Goal: Task Accomplishment & Management: Manage account settings

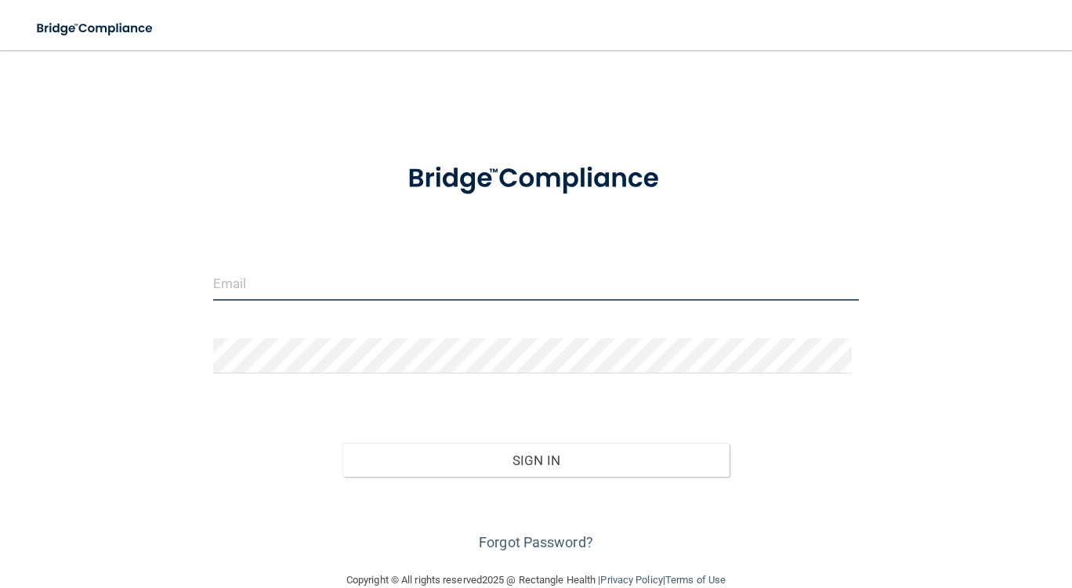
click at [291, 291] on input "email" at bounding box center [535, 283] width 645 height 35
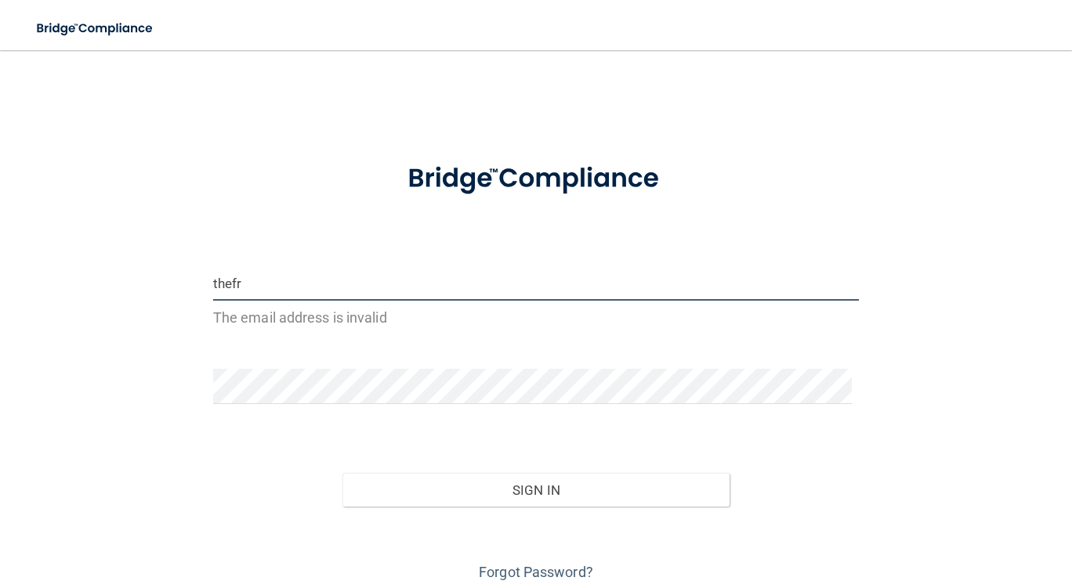
type input "[EMAIL_ADDRESS][DOMAIN_NAME]"
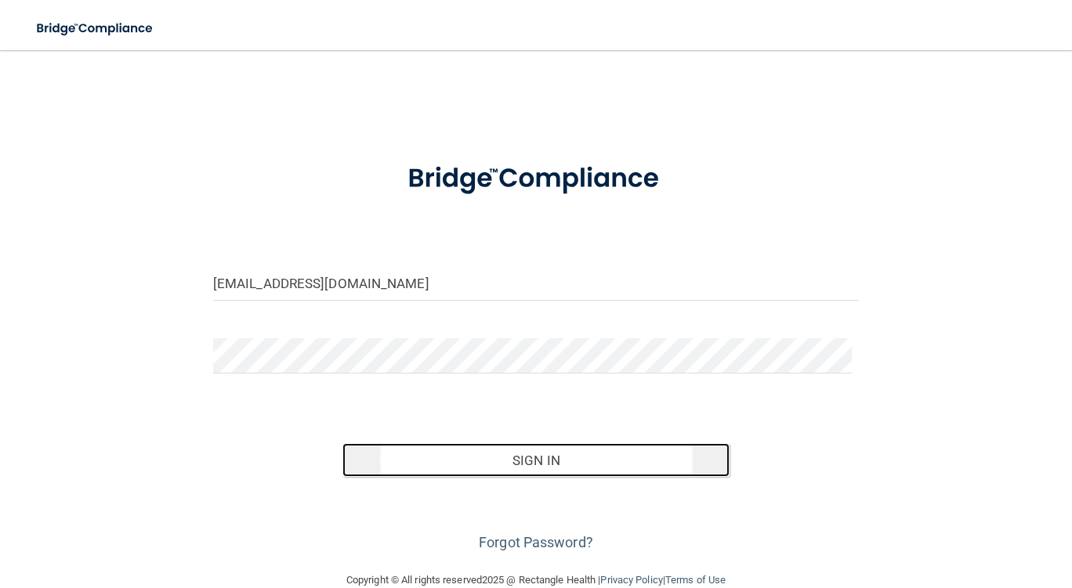
click at [459, 465] on button "Sign In" at bounding box center [536, 460] width 388 height 34
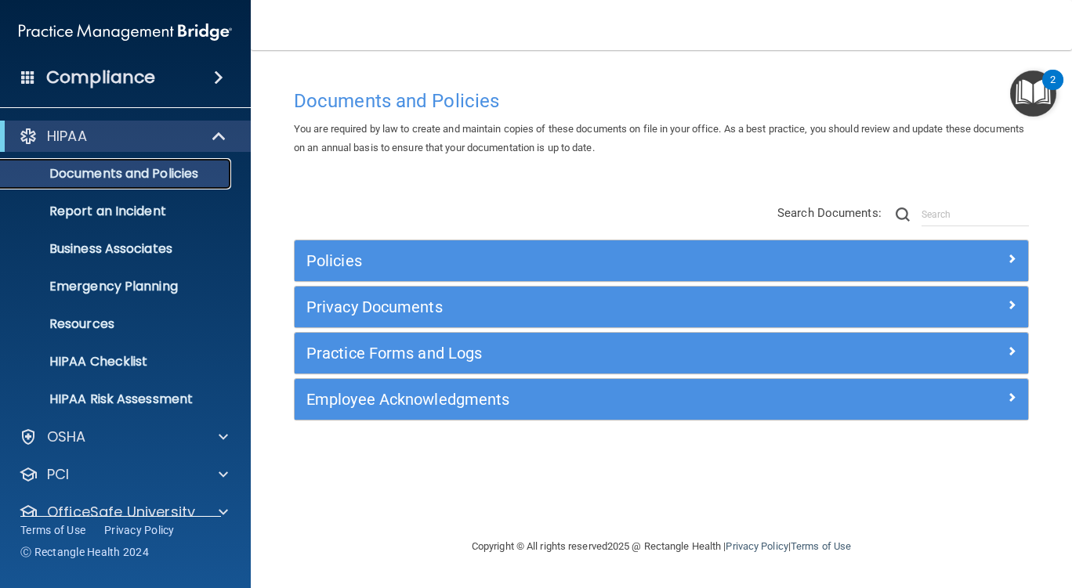
click at [131, 168] on p "Documents and Policies" at bounding box center [117, 174] width 214 height 16
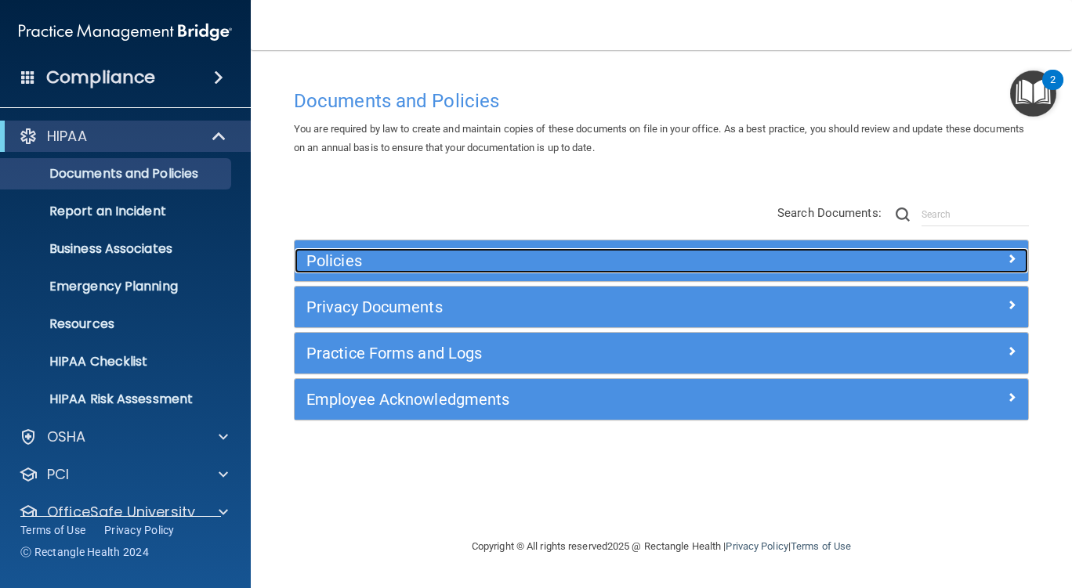
click at [814, 257] on h5 "Policies" at bounding box center [569, 260] width 526 height 17
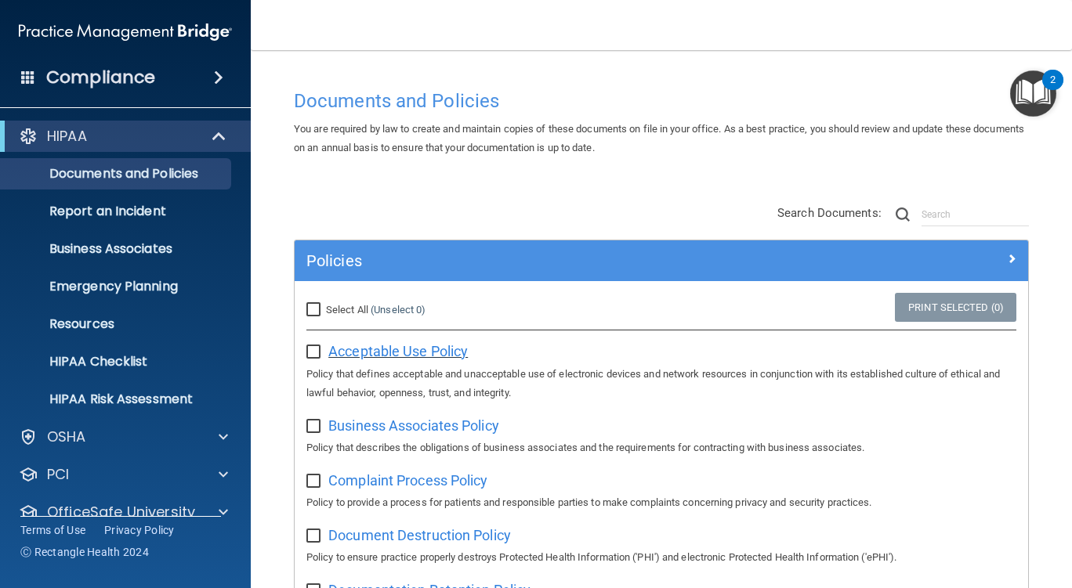
click at [382, 359] on span "Acceptable Use Policy" at bounding box center [397, 351] width 139 height 16
click at [315, 347] on input "checkbox" at bounding box center [315, 352] width 18 height 13
checkbox input "true"
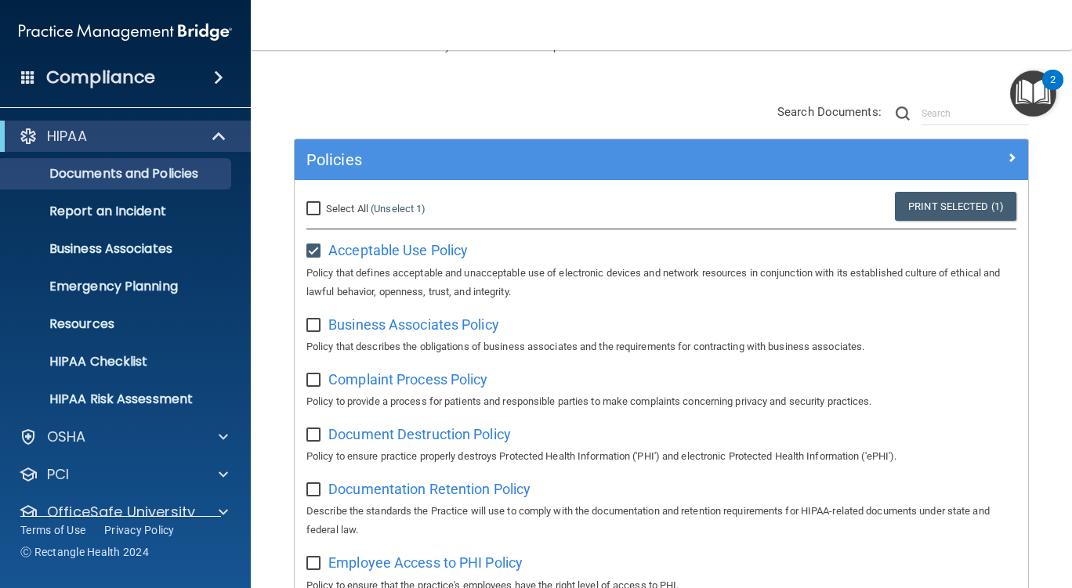
scroll to position [100, 0]
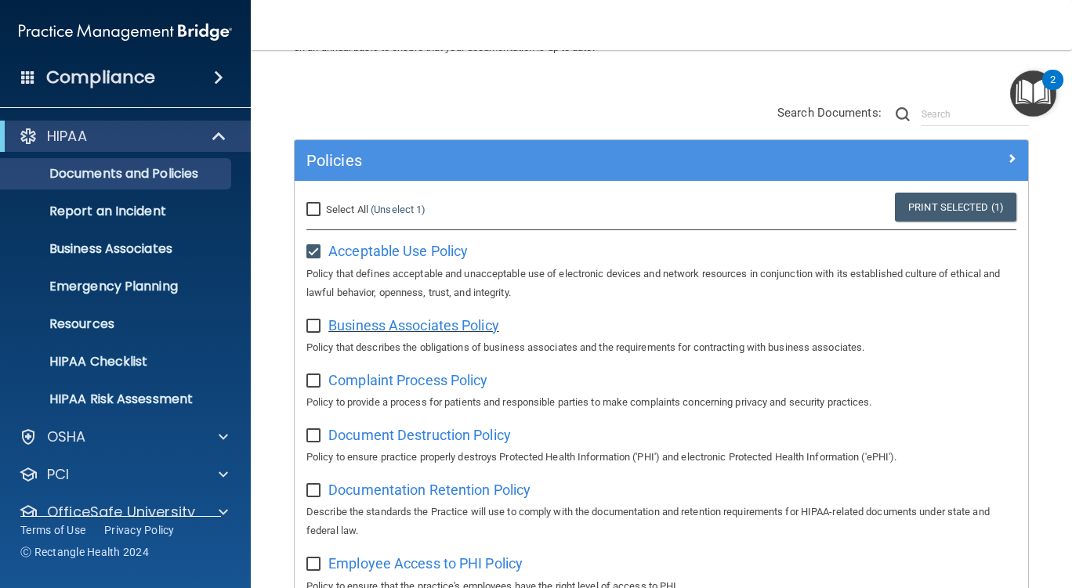
click at [406, 323] on span "Business Associates Policy" at bounding box center [413, 325] width 171 height 16
click at [316, 320] on input "checkbox" at bounding box center [315, 326] width 18 height 13
checkbox input "true"
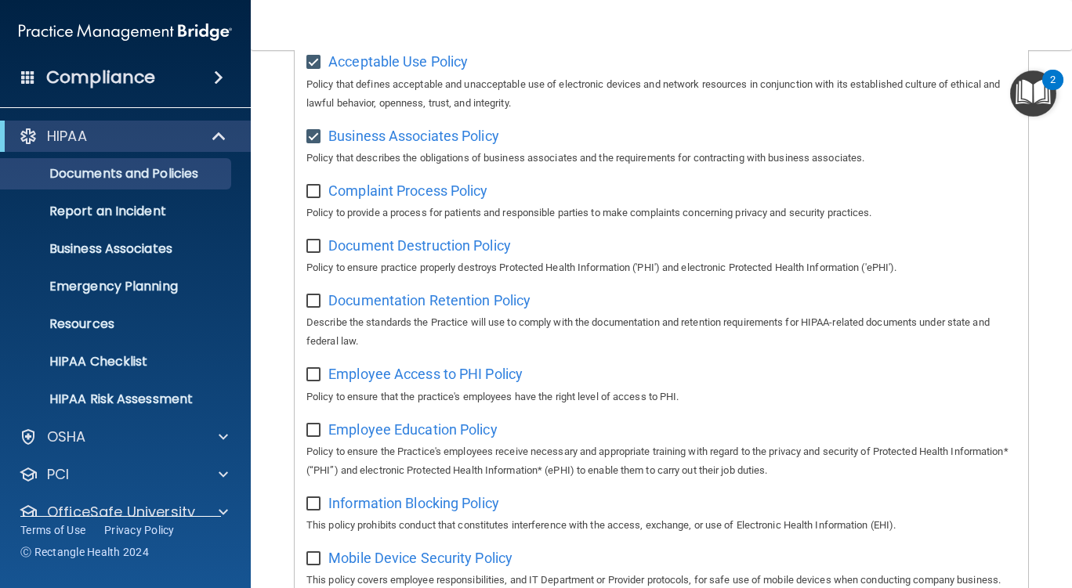
scroll to position [291, 0]
click at [1025, 86] on img "Open Resource Center, 2 new notifications" at bounding box center [1033, 93] width 46 height 46
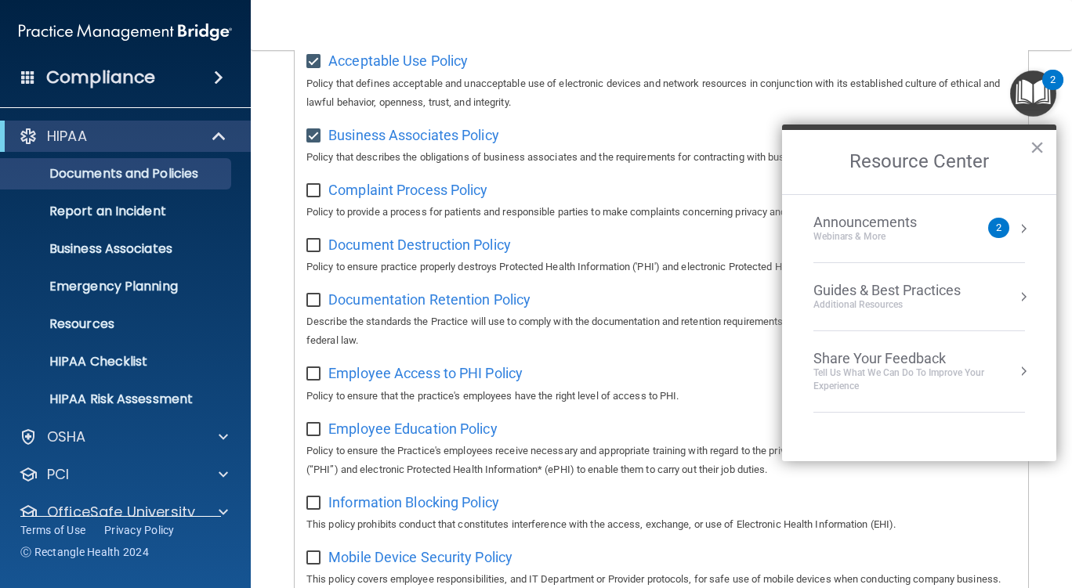
click at [1025, 86] on img "Open Resource Center, 2 new notifications" at bounding box center [1033, 93] width 46 height 46
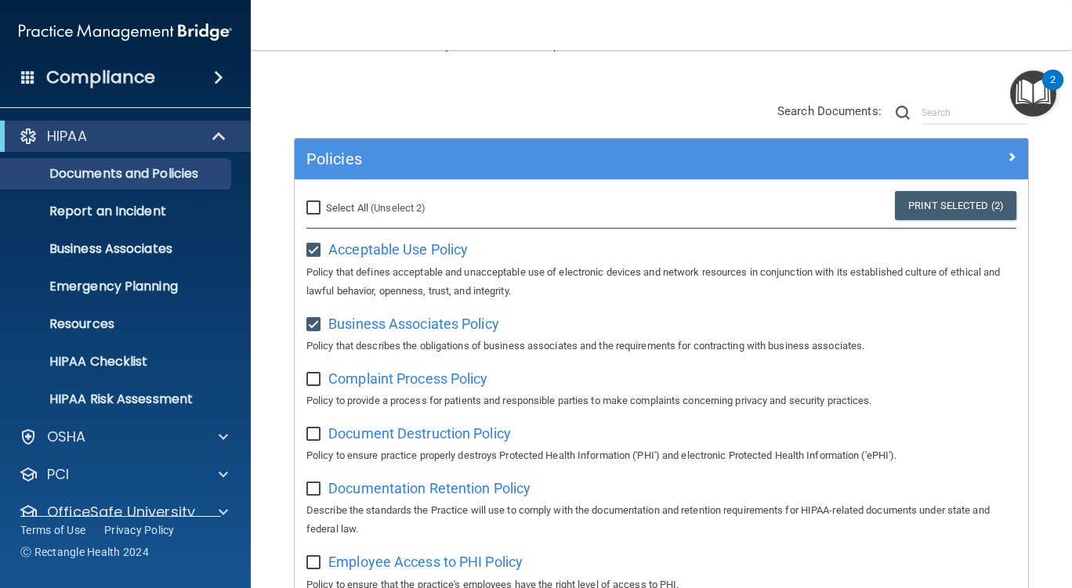
scroll to position [78, 0]
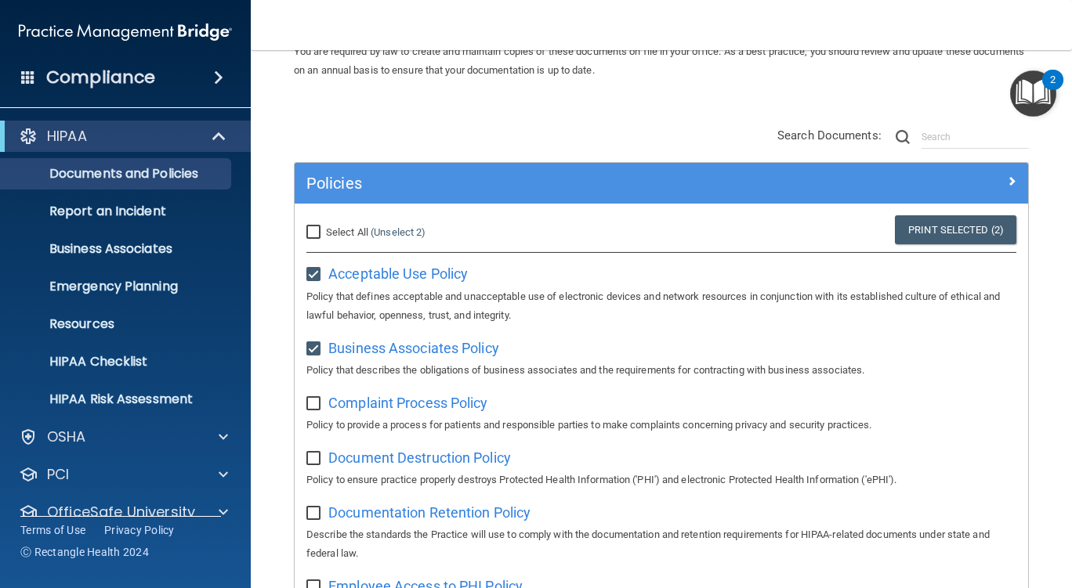
click at [214, 79] on span at bounding box center [218, 77] width 9 height 19
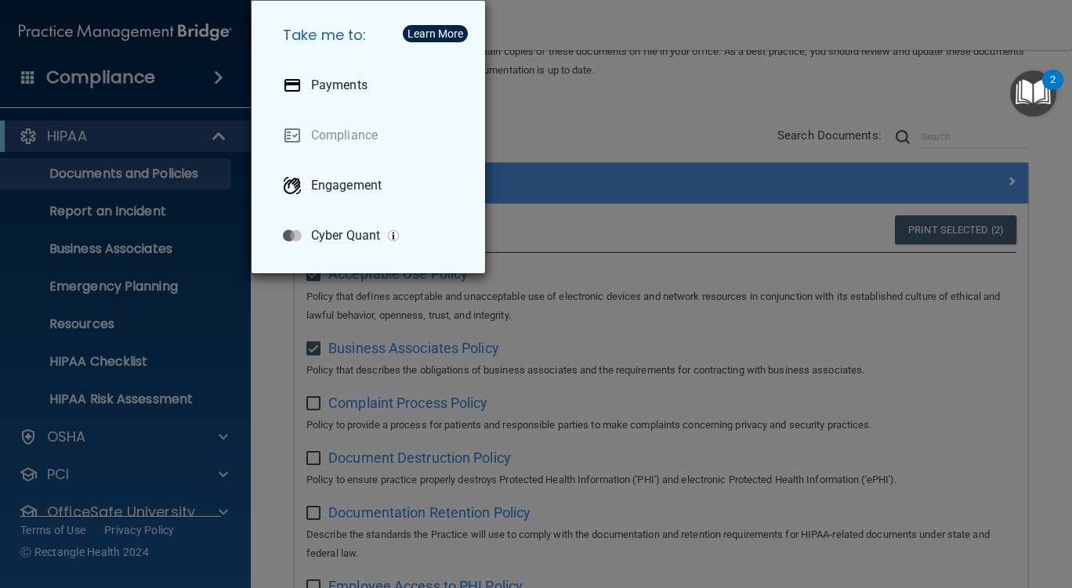
click at [121, 62] on div "Take me to: Payments Compliance Engagement Cyber Quant" at bounding box center [536, 294] width 1072 height 588
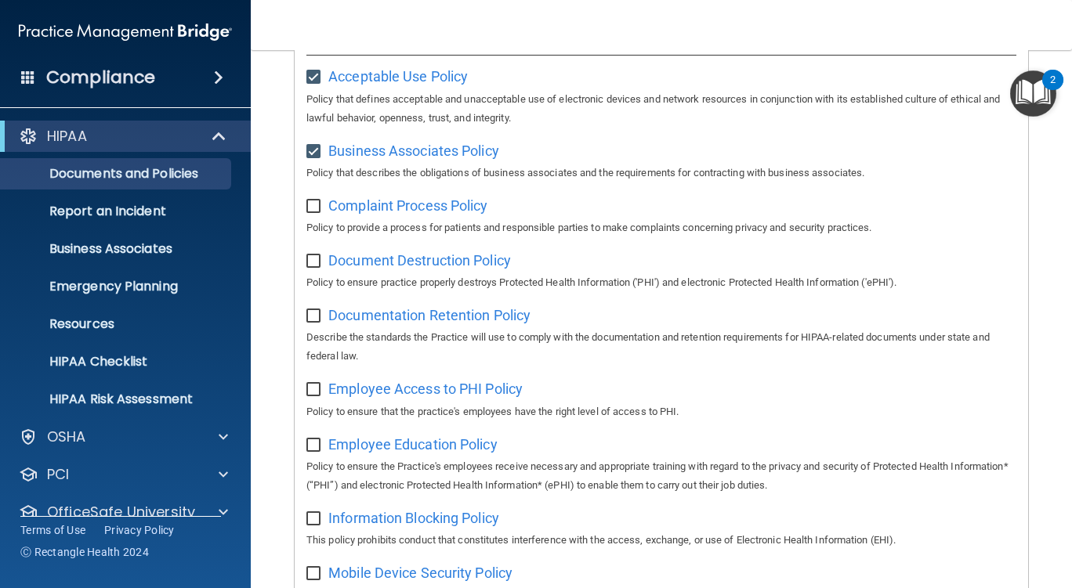
scroll to position [276, 0]
click at [453, 206] on span "Complaint Process Policy" at bounding box center [407, 205] width 159 height 16
click at [320, 194] on label at bounding box center [316, 201] width 20 height 18
click at [320, 200] on input "checkbox" at bounding box center [315, 206] width 18 height 13
checkbox input "true"
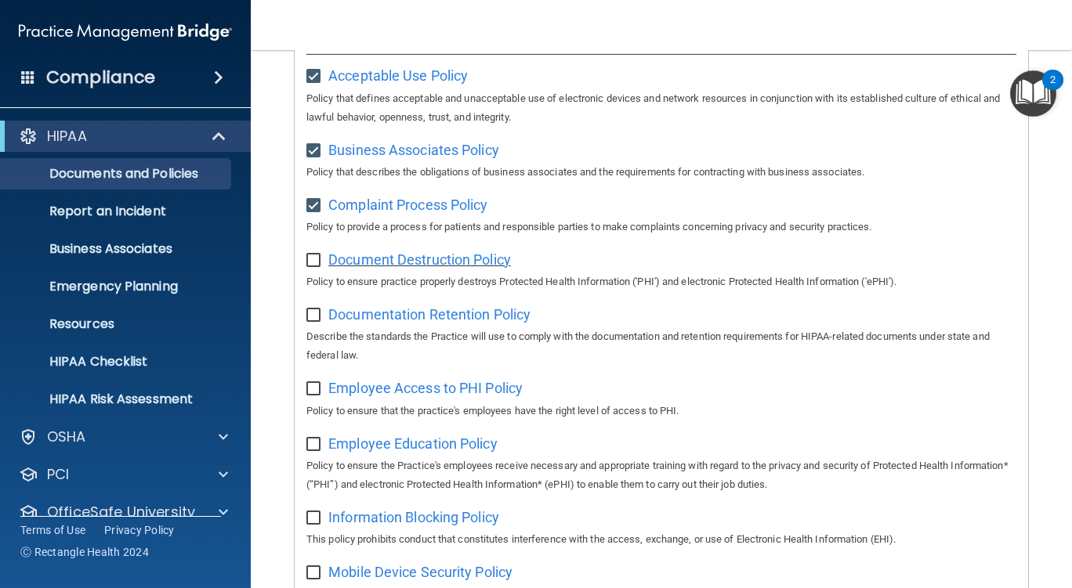
click at [379, 266] on span "Document Destruction Policy" at bounding box center [419, 259] width 183 height 16
click at [313, 267] on input "checkbox" at bounding box center [315, 261] width 18 height 13
checkbox input "true"
click at [399, 320] on span "Documentation Retention Policy" at bounding box center [429, 314] width 202 height 16
click at [316, 312] on input "checkbox" at bounding box center [315, 315] width 18 height 13
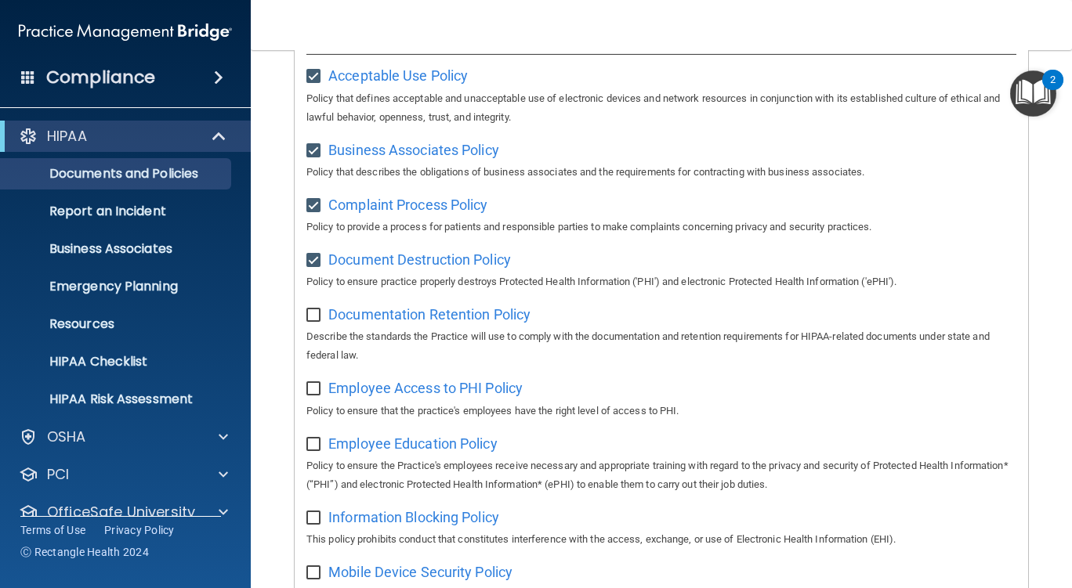
checkbox input "true"
click at [403, 394] on span "Employee Access to PHI Policy" at bounding box center [425, 388] width 194 height 16
click at [316, 396] on input "checkbox" at bounding box center [315, 389] width 18 height 13
checkbox input "true"
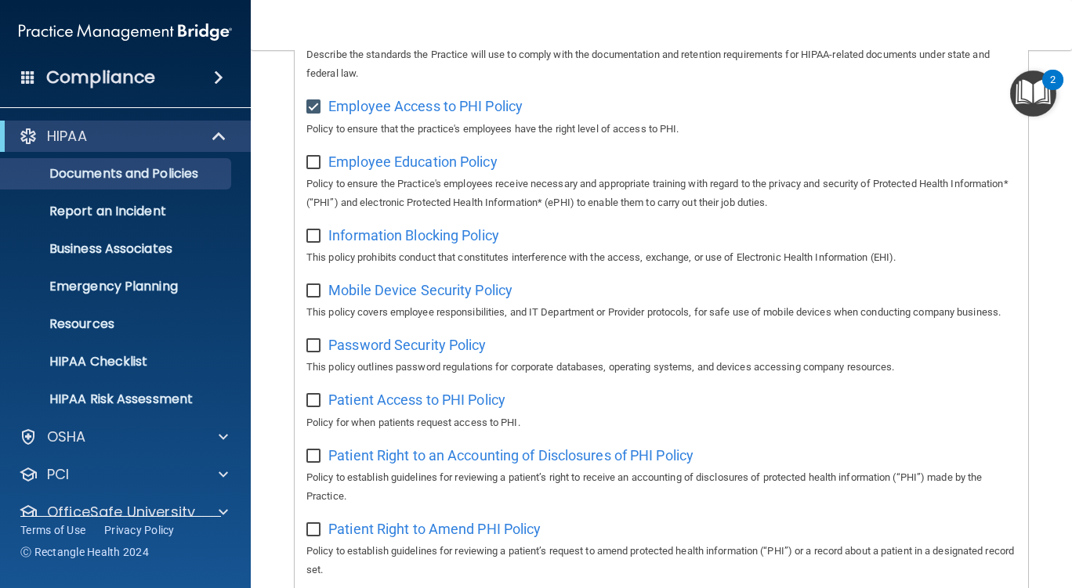
scroll to position [600, 0]
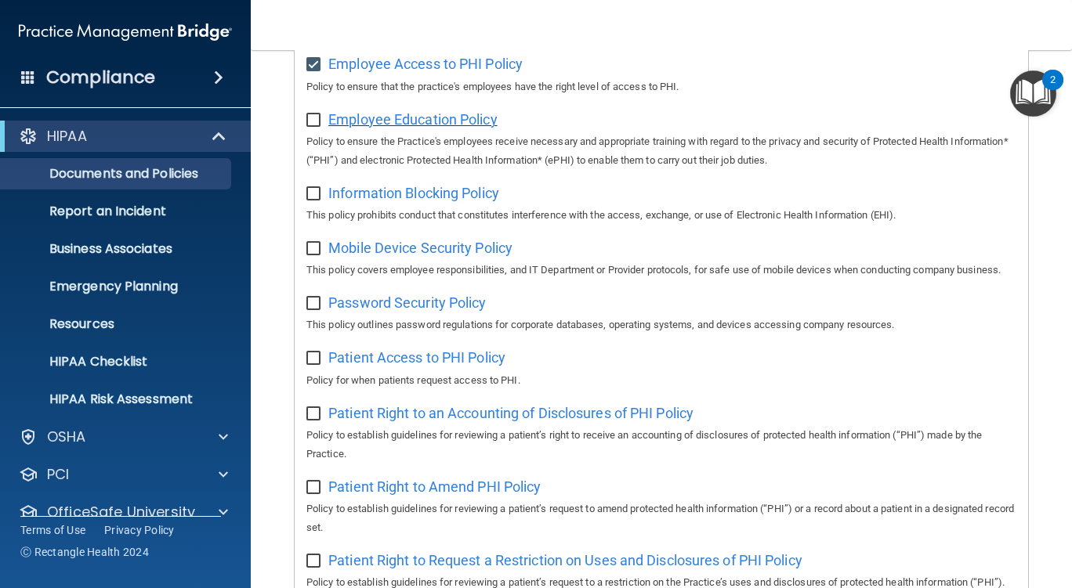
click at [399, 121] on span "Employee Education Policy" at bounding box center [412, 119] width 169 height 16
click at [319, 119] on input "checkbox" at bounding box center [315, 120] width 18 height 13
checkbox input "true"
click at [389, 199] on span "Information Blocking Policy" at bounding box center [413, 193] width 171 height 16
click at [313, 190] on input "checkbox" at bounding box center [315, 194] width 18 height 13
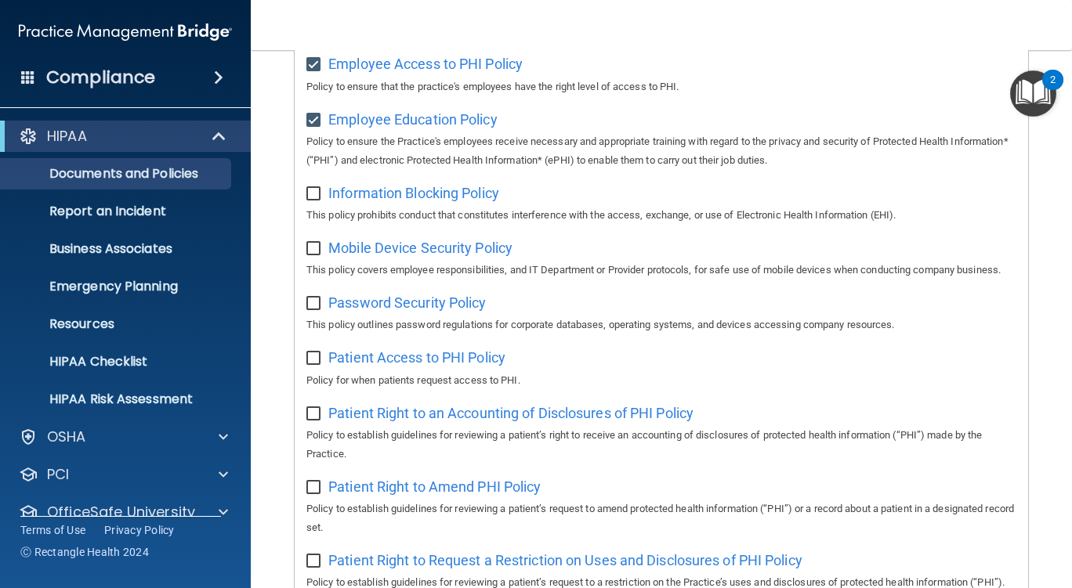
checkbox input "true"
click at [382, 252] on span "Mobile Device Security Policy" at bounding box center [420, 248] width 184 height 16
